Goal: Task Accomplishment & Management: Use online tool/utility

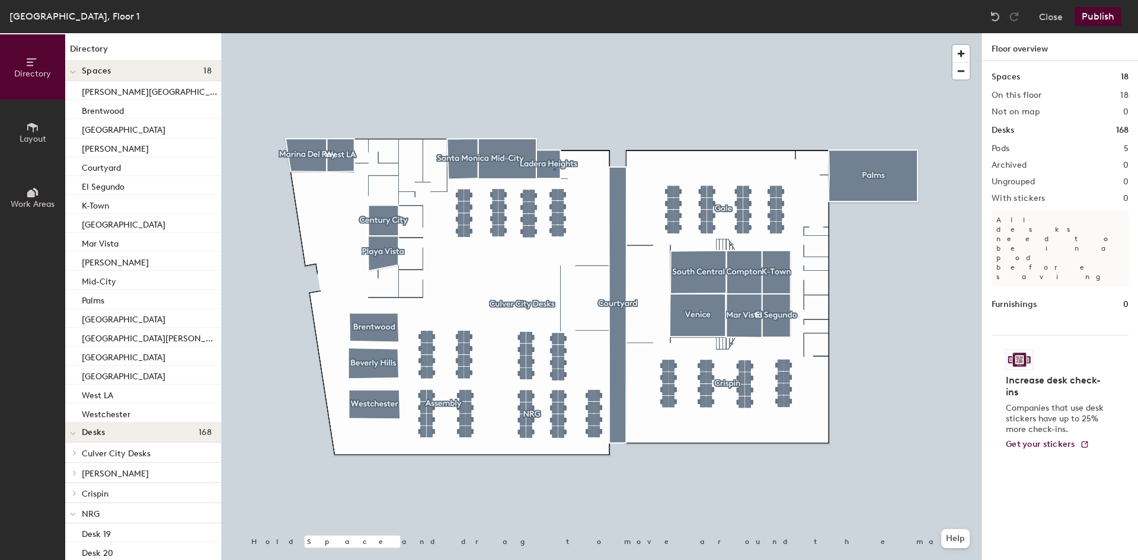
click at [554, 33] on div at bounding box center [602, 33] width 760 height 0
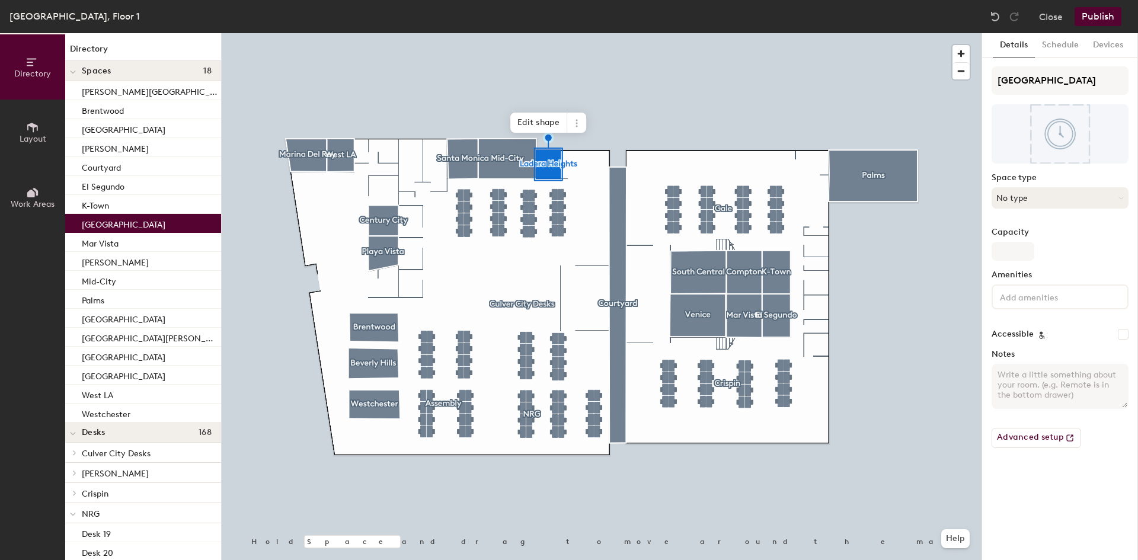
click at [1025, 195] on button "No type" at bounding box center [1060, 197] width 137 height 21
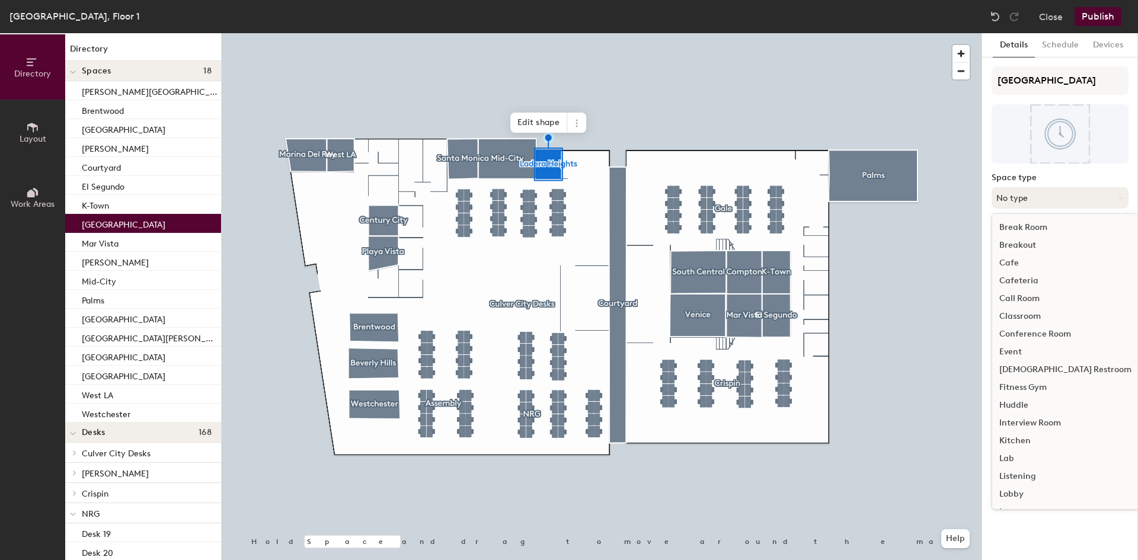
click at [1025, 195] on button "No type" at bounding box center [1060, 197] width 137 height 21
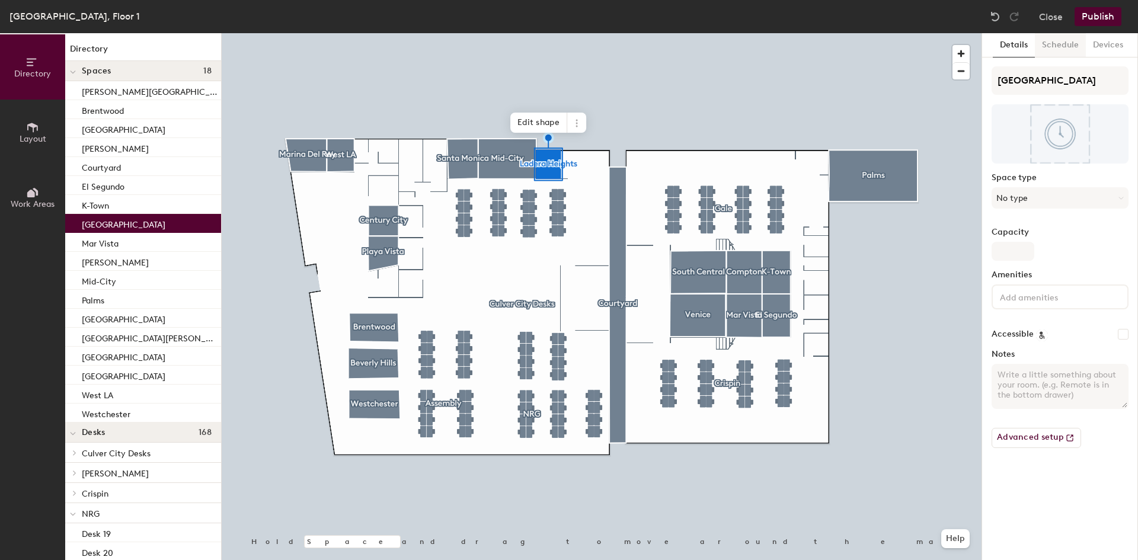
click at [1050, 49] on button "Schedule" at bounding box center [1060, 45] width 51 height 24
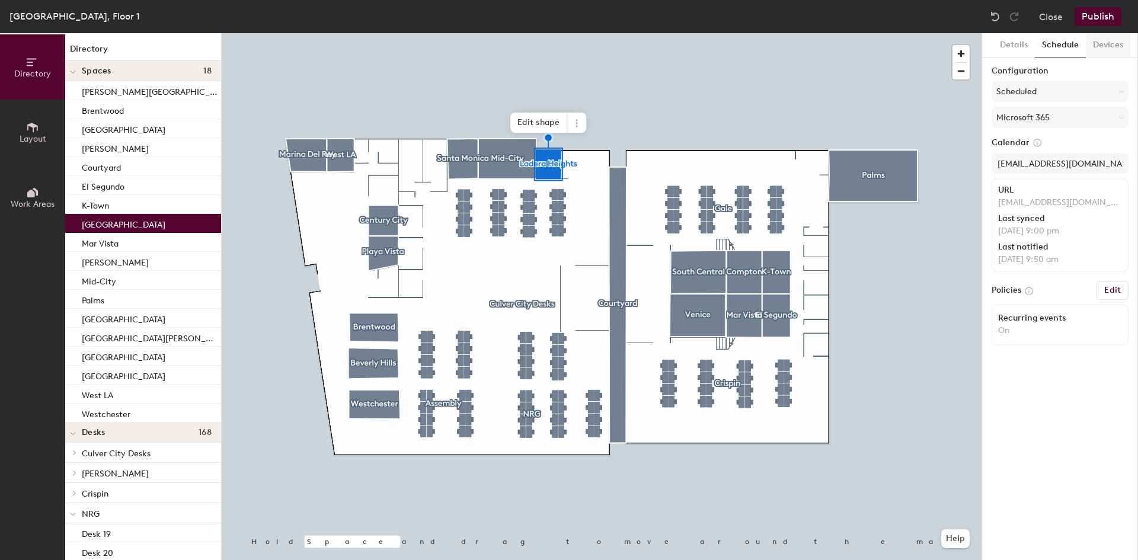
click at [1100, 44] on button "Devices" at bounding box center [1108, 45] width 44 height 24
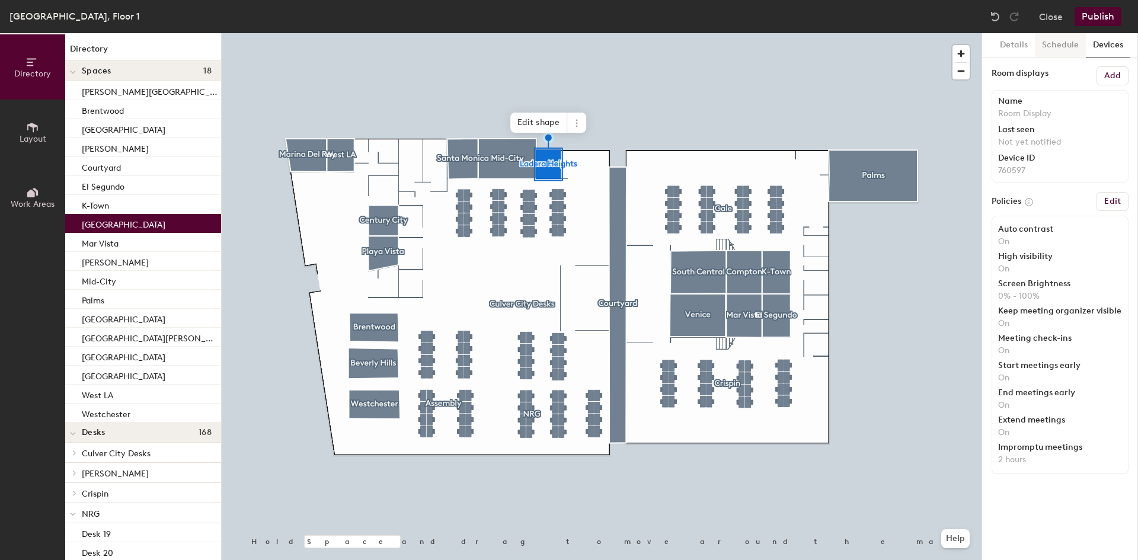
click at [1068, 48] on button "Schedule" at bounding box center [1060, 45] width 51 height 24
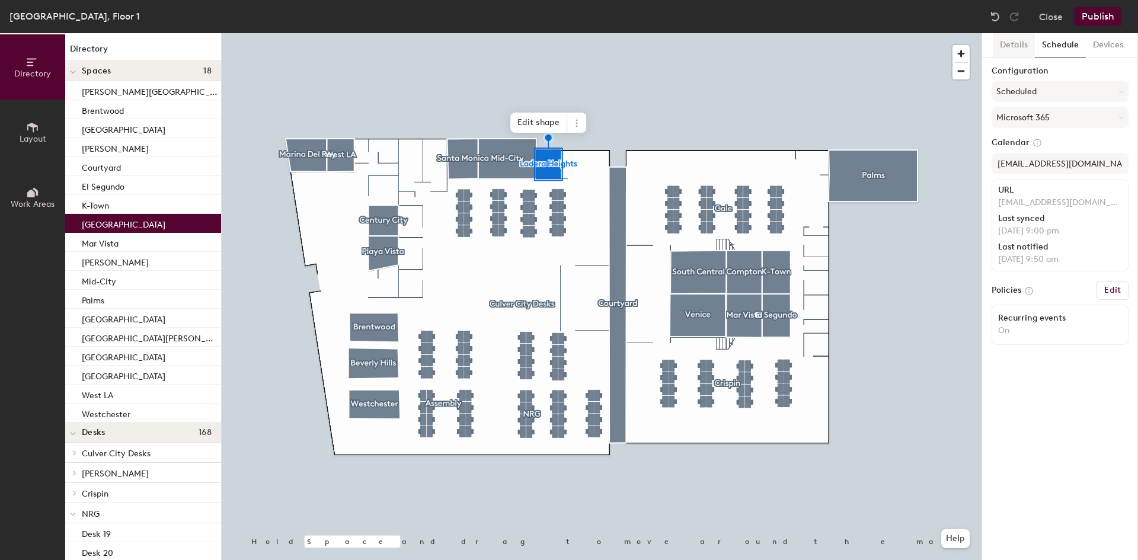
click at [1019, 52] on button "Details" at bounding box center [1014, 45] width 42 height 24
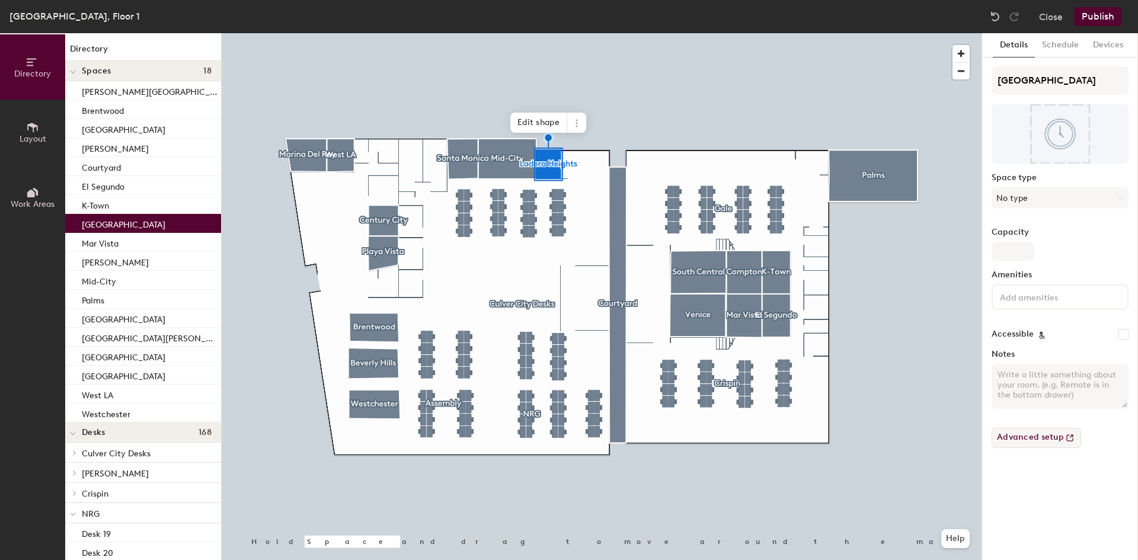
click at [1046, 441] on button "Advanced setup" at bounding box center [1037, 438] width 90 height 20
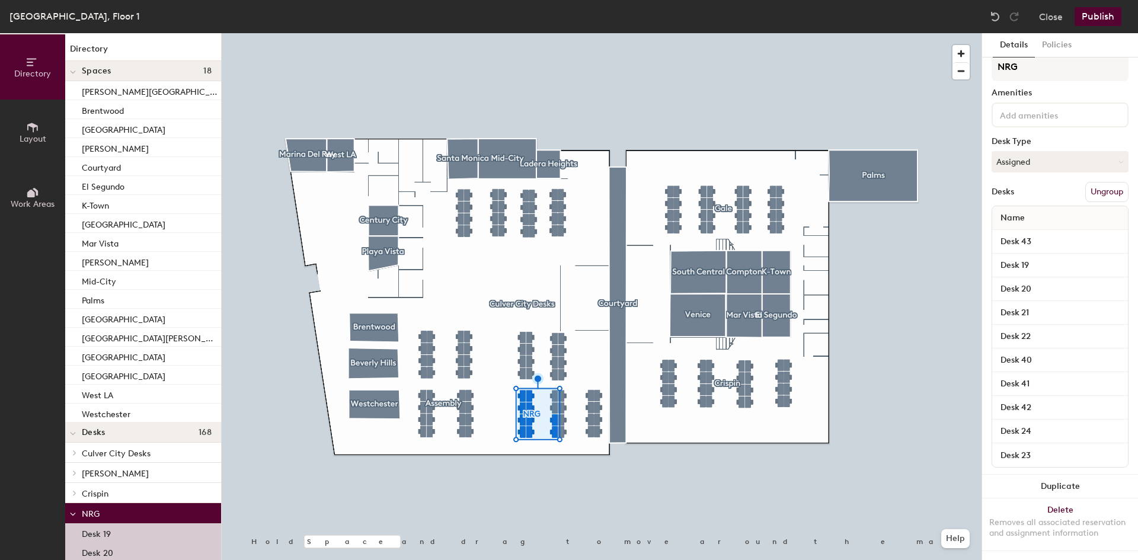
scroll to position [24, 0]
